Goal: Task Accomplishment & Management: Use online tool/utility

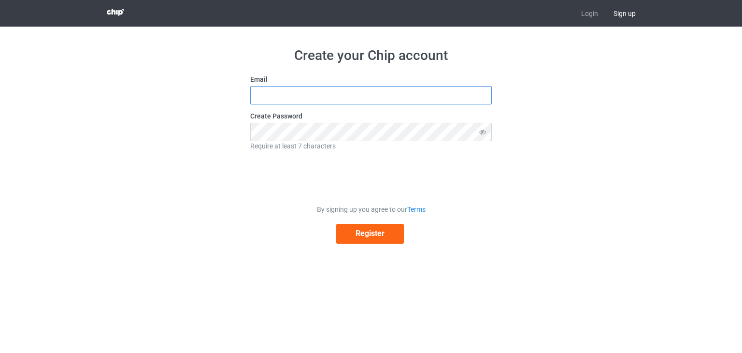
click at [318, 94] on input "text" at bounding box center [370, 95] width 241 height 18
click at [482, 130] on icon at bounding box center [483, 132] width 18 height 18
click at [374, 234] on button "Register" at bounding box center [370, 234] width 68 height 20
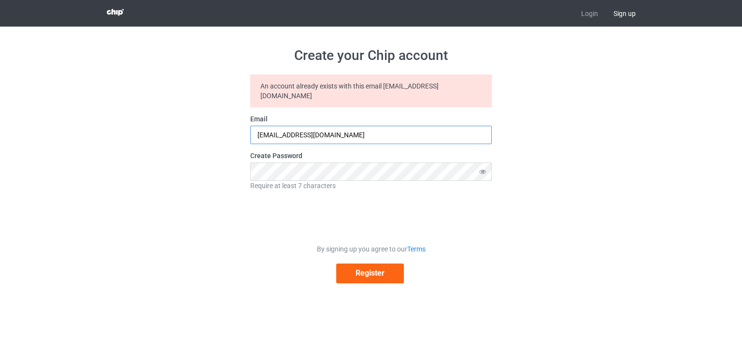
click at [359, 126] on input "[EMAIL_ADDRESS][DOMAIN_NAME]" at bounding box center [370, 135] width 241 height 18
type input "[EMAIL_ADDRESS][DOMAIN_NAME]"
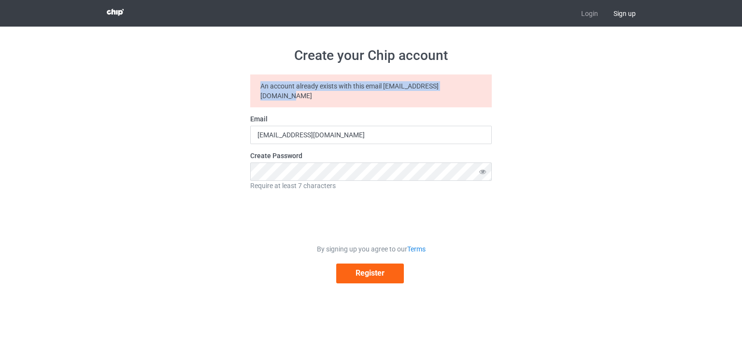
drag, startPoint x: 428, startPoint y: 89, endPoint x: 249, endPoint y: 87, distance: 178.7
click at [249, 87] on div "Create your Chip account An account already exists with this email [EMAIL_ADDRE…" at bounding box center [371, 165] width 544 height 277
copy div "An account already exists with this email [EMAIL_ADDRESS][DOMAIN_NAME]"
click at [243, 91] on div at bounding box center [243, 91] width 0 height 0
click at [554, 166] on div "Create your Chip account An account already exists with this email [EMAIL_ADDRE…" at bounding box center [371, 165] width 544 height 277
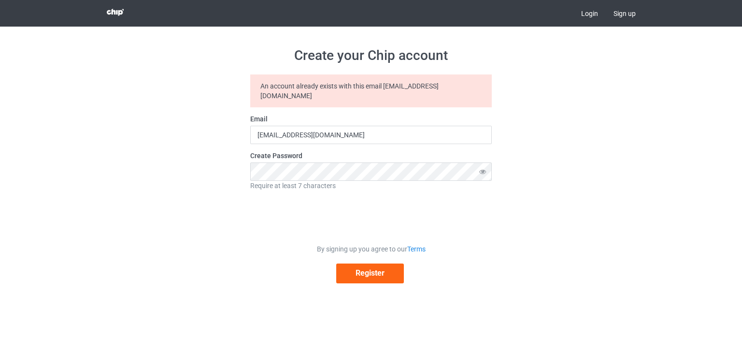
click at [591, 16] on link "Login" at bounding box center [589, 13] width 32 height 27
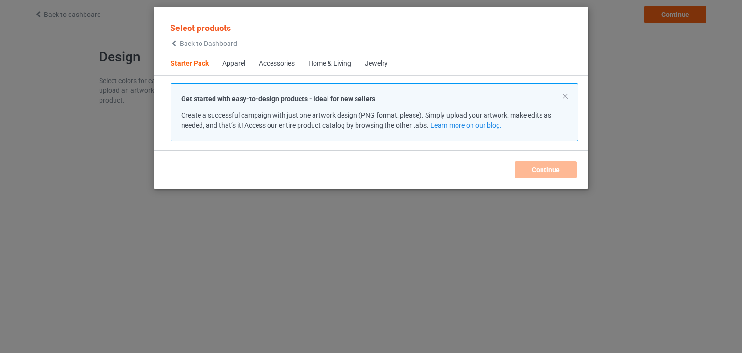
click at [234, 65] on div "Apparel" at bounding box center [233, 64] width 23 height 10
click at [226, 64] on div "Apparel" at bounding box center [233, 64] width 23 height 10
click at [298, 60] on span "Accessories" at bounding box center [276, 63] width 49 height 23
drag, startPoint x: 280, startPoint y: 64, endPoint x: 433, endPoint y: 73, distance: 152.9
click at [294, 66] on div "Accessories" at bounding box center [277, 64] width 36 height 10
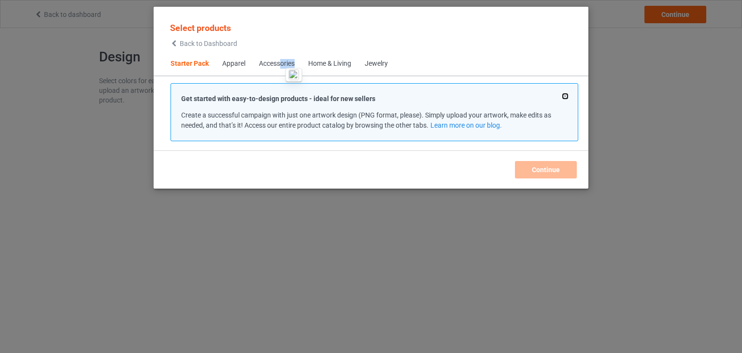
click at [568, 97] on button at bounding box center [565, 96] width 5 height 5
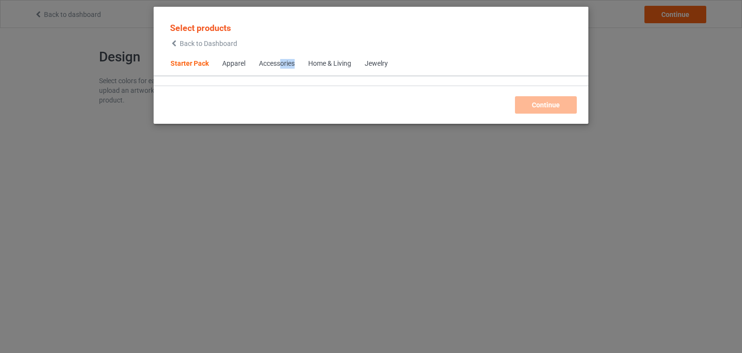
click at [283, 68] on div "Accessories" at bounding box center [277, 64] width 36 height 10
click at [278, 67] on div "Accessories" at bounding box center [277, 64] width 36 height 10
click at [239, 65] on div "Apparel" at bounding box center [233, 64] width 23 height 10
click at [202, 64] on span "Starter Pack" at bounding box center [190, 63] width 52 height 23
click at [169, 43] on div "Select products Back to Dashboard" at bounding box center [204, 34] width 80 height 35
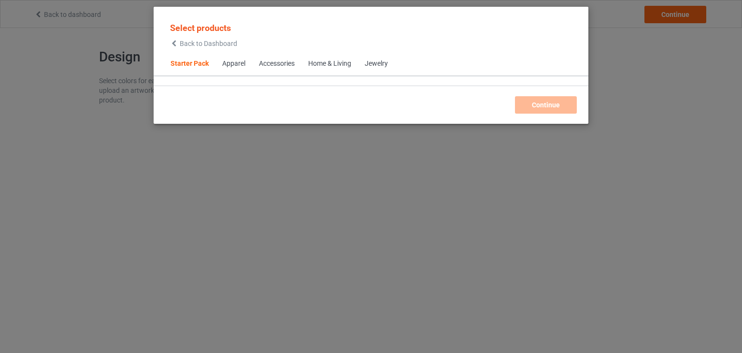
click at [173, 43] on icon at bounding box center [174, 43] width 8 height 7
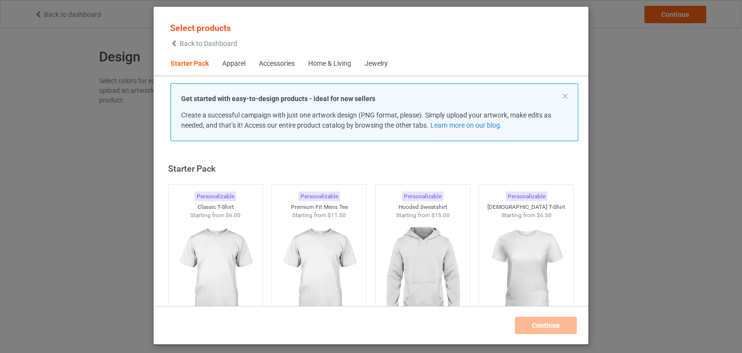
scroll to position [13, 0]
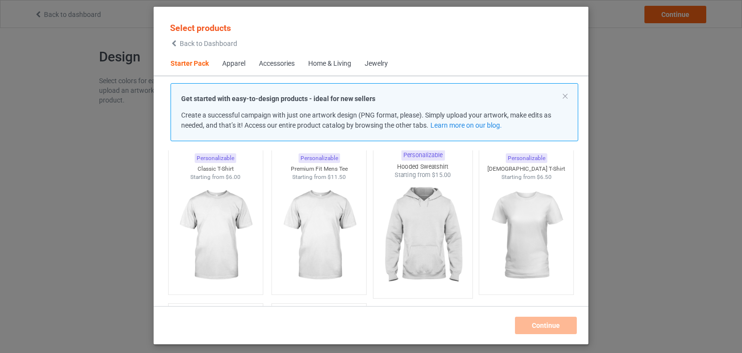
scroll to position [19, 0]
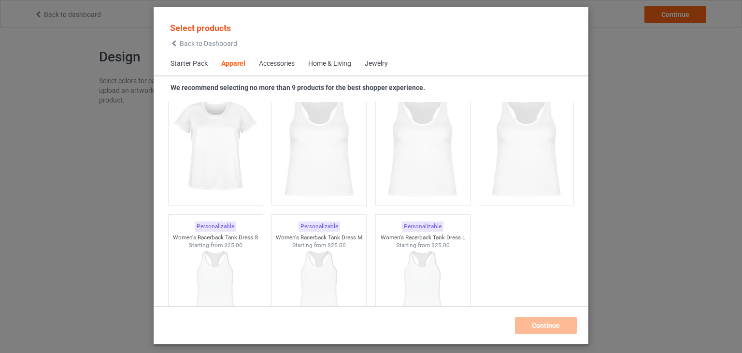
scroll to position [1887, 0]
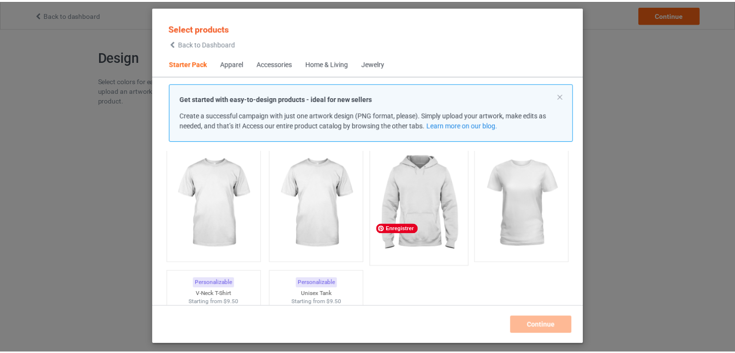
scroll to position [39, 0]
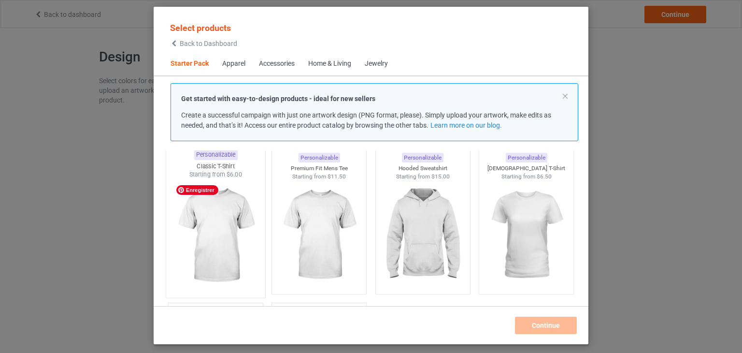
click at [215, 225] on img at bounding box center [215, 236] width 91 height 114
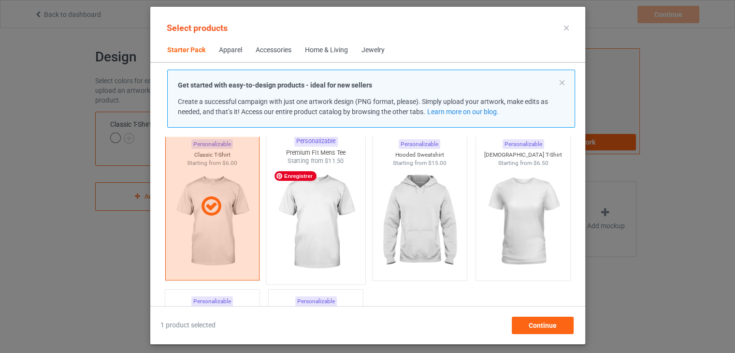
click at [292, 205] on img at bounding box center [315, 222] width 91 height 114
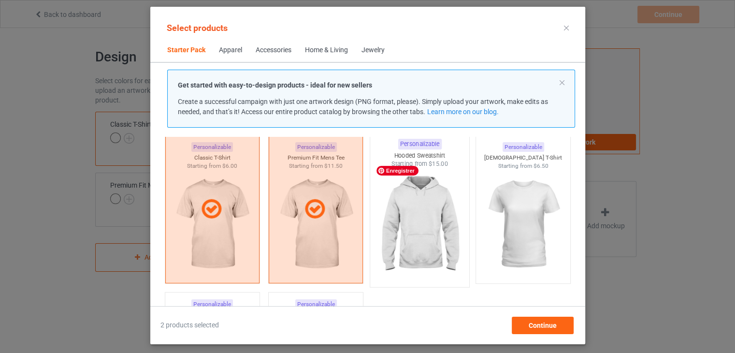
scroll to position [28, 0]
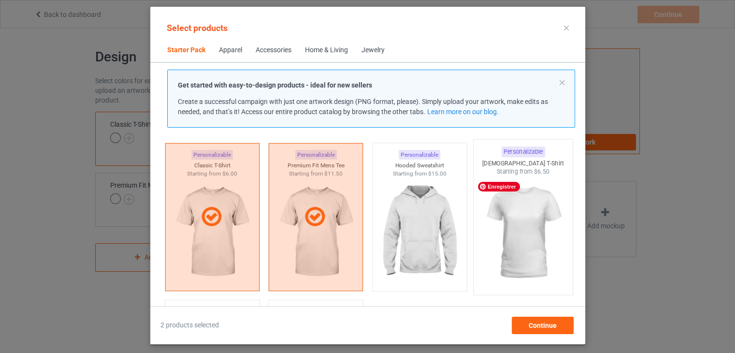
click at [516, 220] on img at bounding box center [522, 233] width 91 height 114
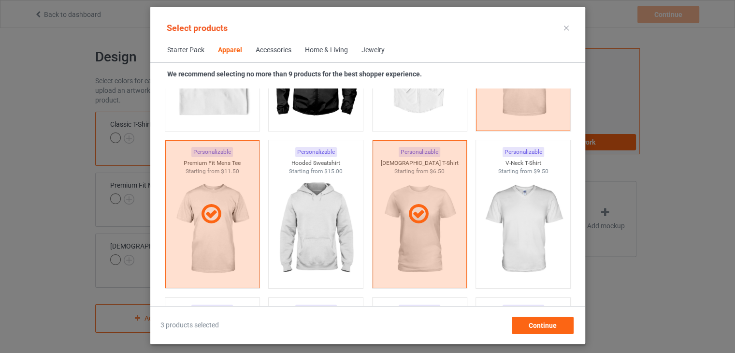
scroll to position [492, 0]
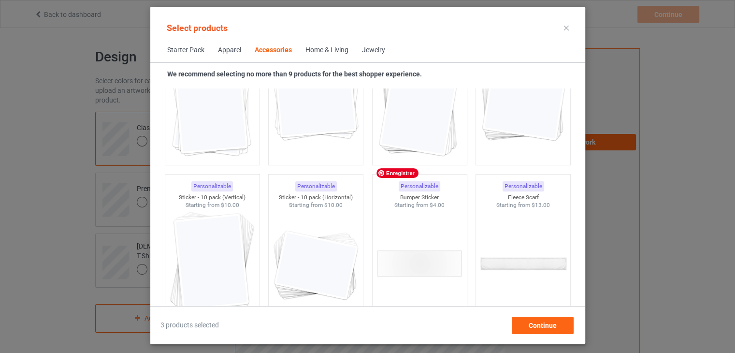
scroll to position [3631, 0]
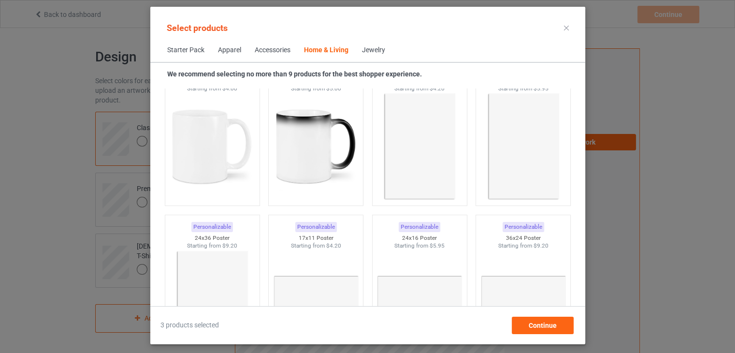
scroll to position [4410, 0]
click at [215, 168] on img at bounding box center [212, 146] width 91 height 114
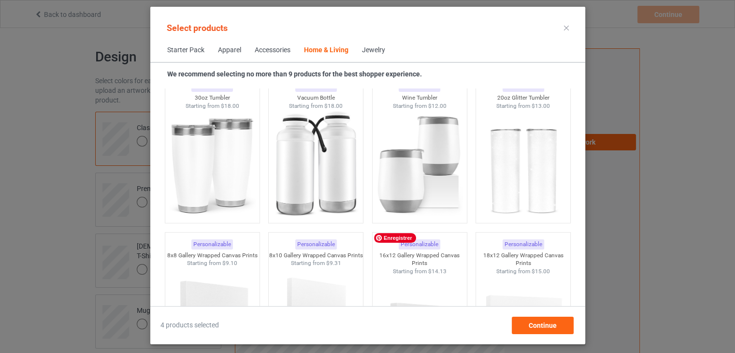
scroll to position [8169, 0]
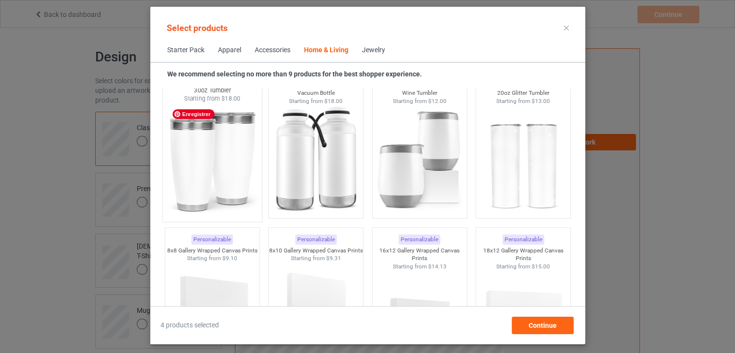
click at [234, 169] on img at bounding box center [212, 160] width 91 height 114
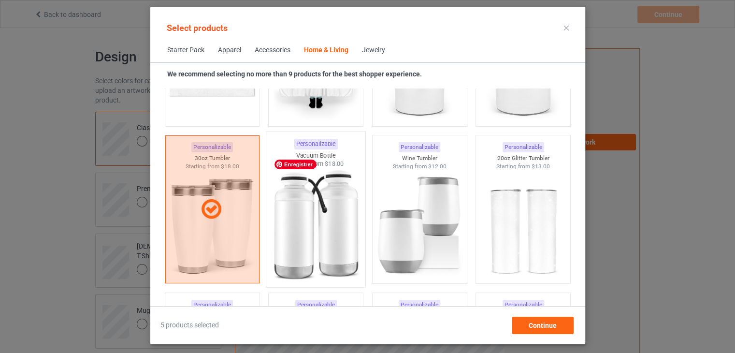
scroll to position [8103, 0]
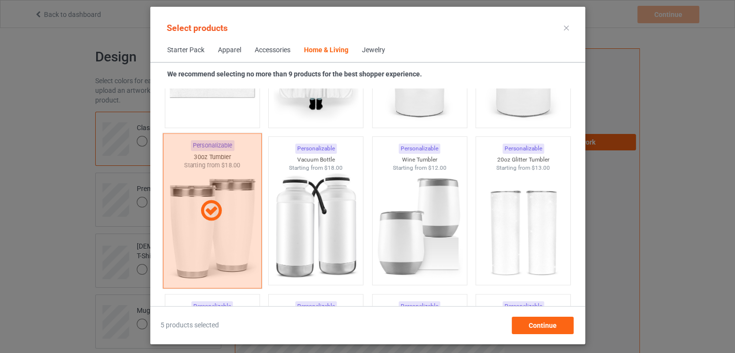
click at [228, 186] on div at bounding box center [211, 210] width 99 height 155
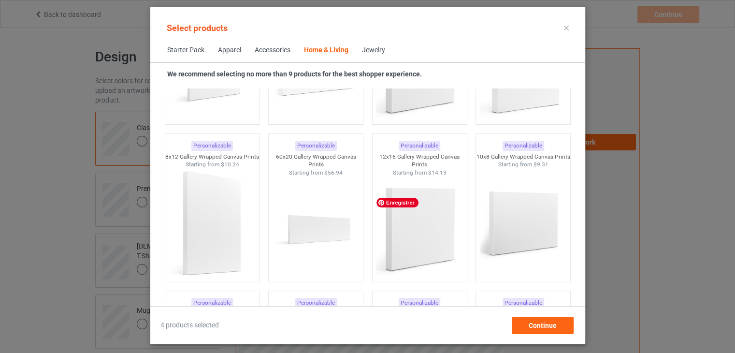
scroll to position [8583, 0]
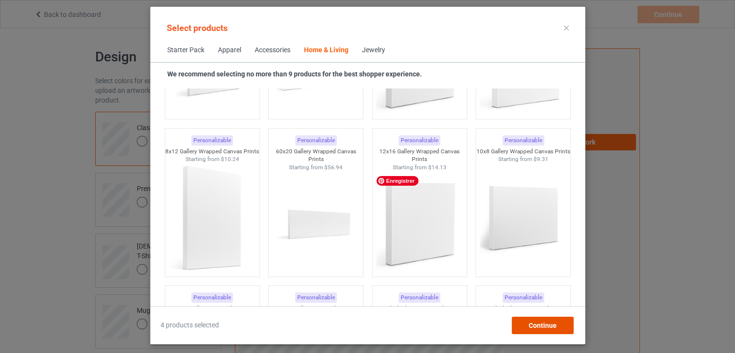
click at [522, 323] on div "Continue" at bounding box center [542, 324] width 62 height 17
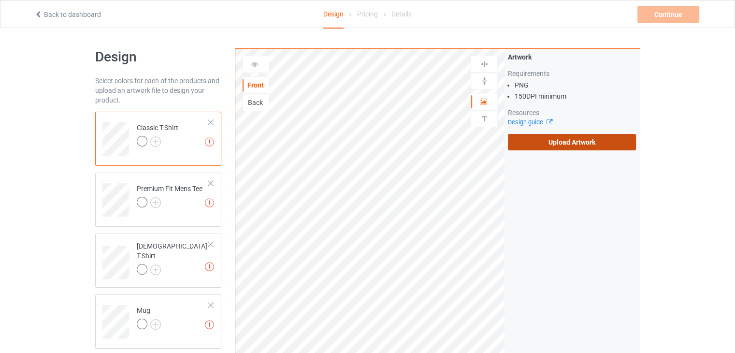
click at [541, 144] on label "Upload Artwork" at bounding box center [572, 142] width 128 height 16
click at [0, 0] on input "Upload Artwork" at bounding box center [0, 0] width 0 height 0
click at [572, 146] on label "Upload Artwork" at bounding box center [572, 142] width 128 height 16
click at [0, 0] on input "Upload Artwork" at bounding box center [0, 0] width 0 height 0
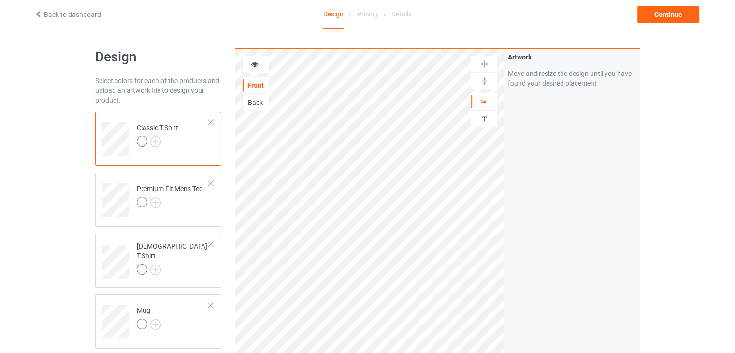
click at [143, 137] on div at bounding box center [142, 141] width 11 height 11
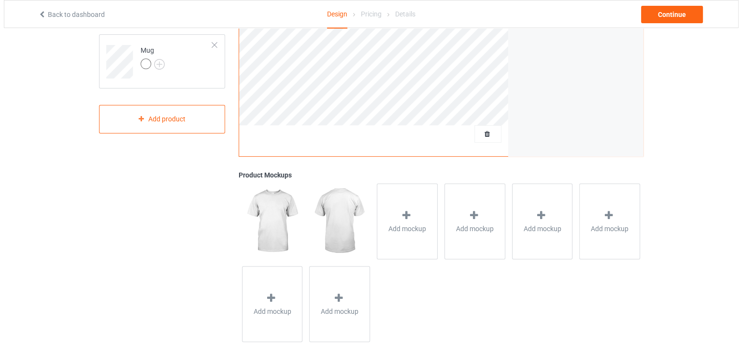
scroll to position [259, 0]
click at [404, 231] on span "Add mockup" at bounding box center [403, 229] width 38 height 10
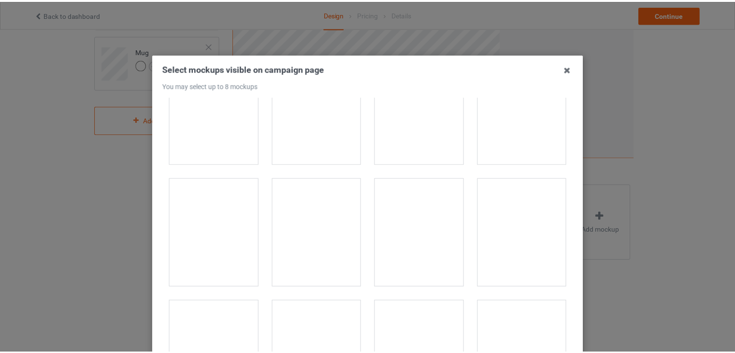
scroll to position [417, 0]
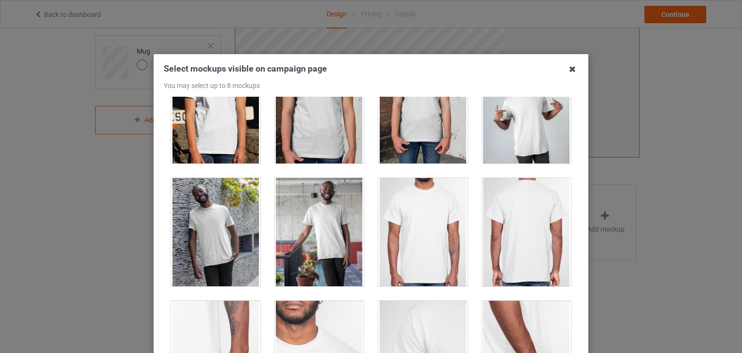
click at [568, 71] on icon at bounding box center [572, 68] width 15 height 15
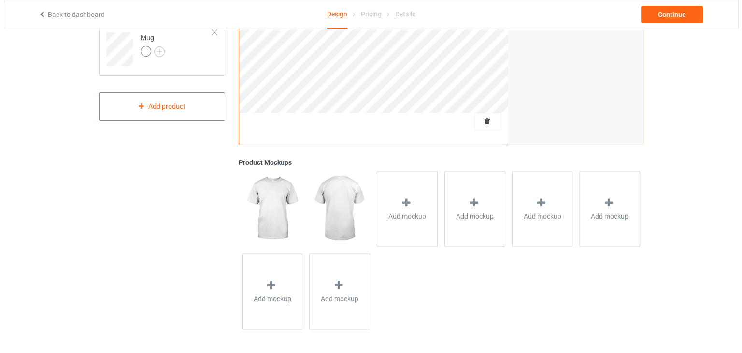
scroll to position [270, 0]
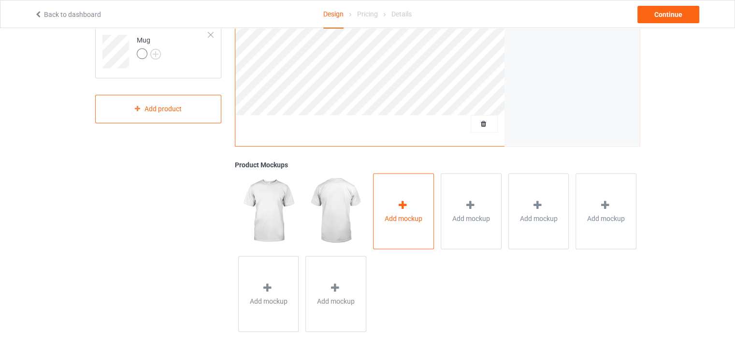
click at [387, 200] on div "Add mockup" at bounding box center [403, 211] width 61 height 76
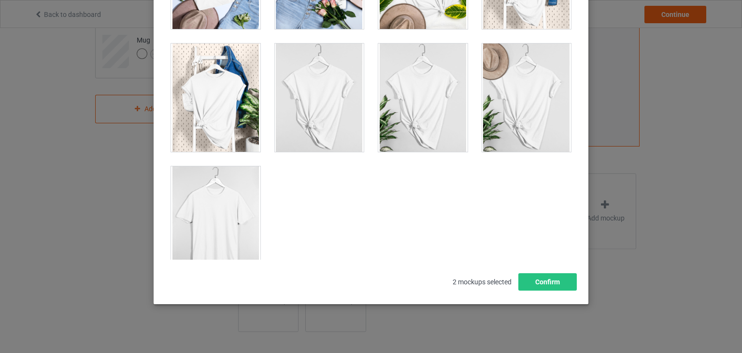
scroll to position [124, 0]
